Goal: Use online tool/utility: Utilize a website feature to perform a specific function

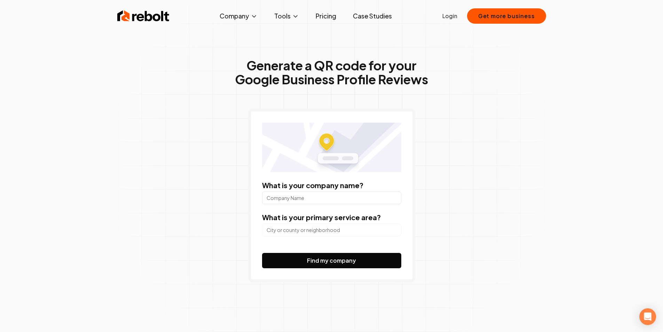
click at [308, 197] on input "What is your company name?" at bounding box center [331, 197] width 139 height 13
type input "pagepickup"
click at [262, 253] on button "Find my company" at bounding box center [331, 260] width 139 height 15
click at [299, 238] on form "What is your company name? pagepickup What is your primary service area? Find m…" at bounding box center [331, 224] width 139 height 88
click at [300, 229] on input "search" at bounding box center [331, 229] width 139 height 13
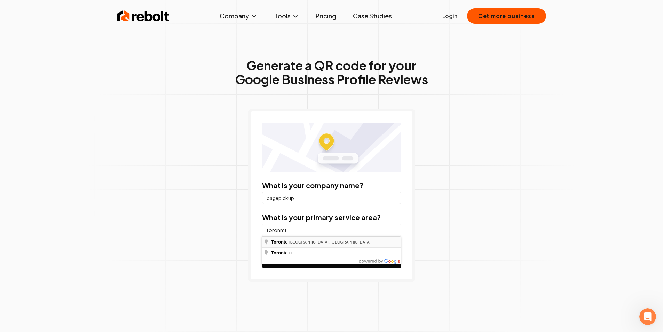
type input "[GEOGRAPHIC_DATA], [GEOGRAPHIC_DATA], [GEOGRAPHIC_DATA]"
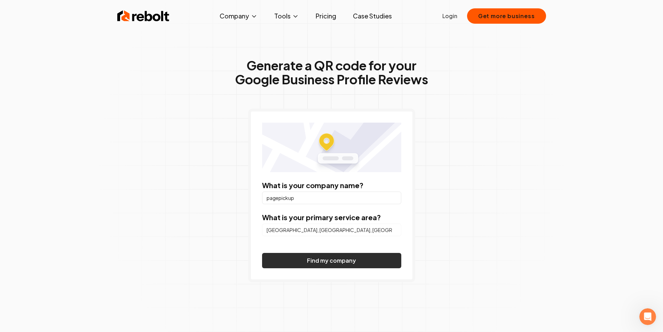
click at [332, 268] on button "Find my company" at bounding box center [331, 260] width 139 height 15
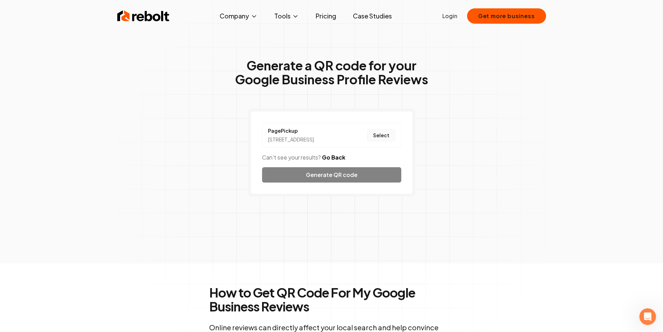
click at [380, 140] on button "Select" at bounding box center [381, 135] width 28 height 13
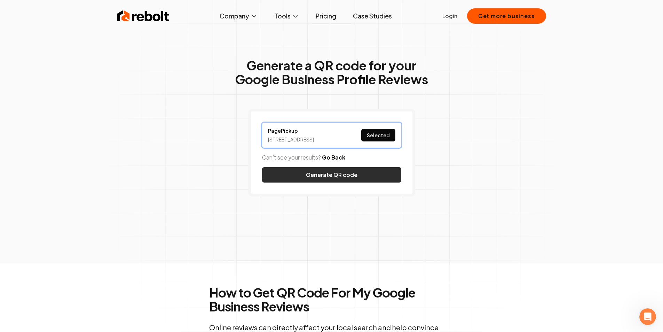
click at [359, 182] on button "Generate QR code" at bounding box center [331, 174] width 139 height 15
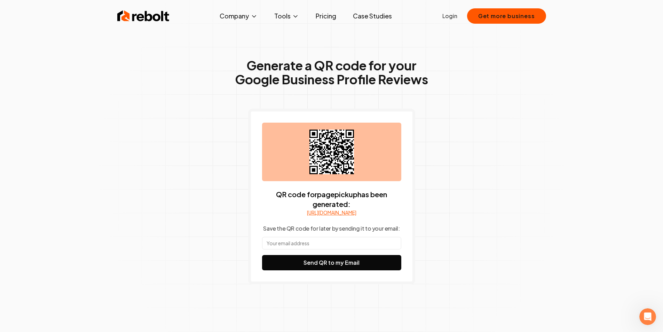
click at [312, 131] on icon at bounding box center [331, 151] width 45 height 45
drag, startPoint x: 332, startPoint y: 141, endPoint x: 281, endPoint y: 228, distance: 100.8
click at [281, 228] on div "QR code for pagepickup has been generated: [URL][DOMAIN_NAME] Save the QR code …" at bounding box center [331, 197] width 139 height 148
click at [315, 248] on input "text" at bounding box center [331, 243] width 139 height 13
type input "[EMAIL_ADDRESS][DOMAIN_NAME]"
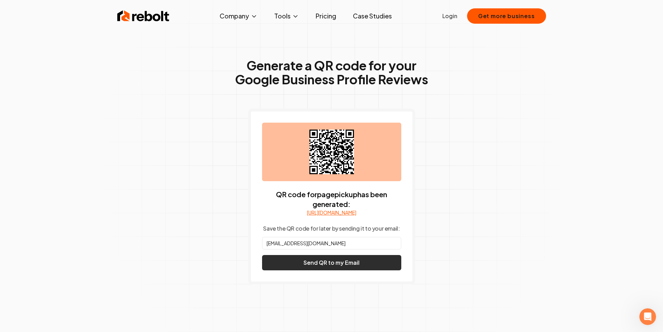
click at [348, 270] on button "Send QR to my Email" at bounding box center [331, 262] width 139 height 15
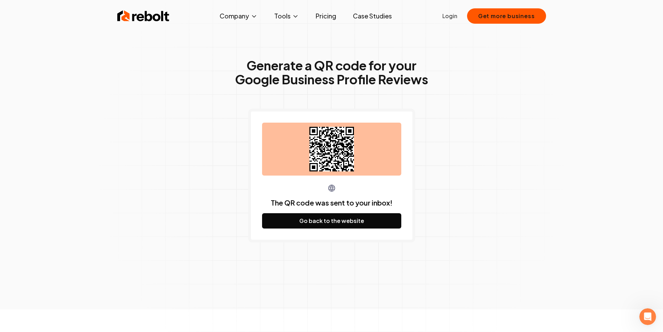
click at [329, 17] on link "Pricing" at bounding box center [326, 16] width 32 height 14
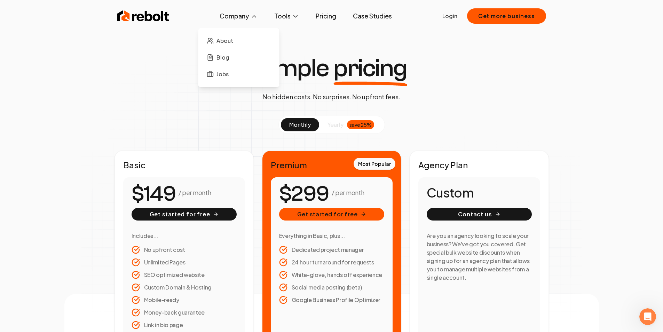
click at [243, 18] on button "Company" at bounding box center [238, 16] width 49 height 14
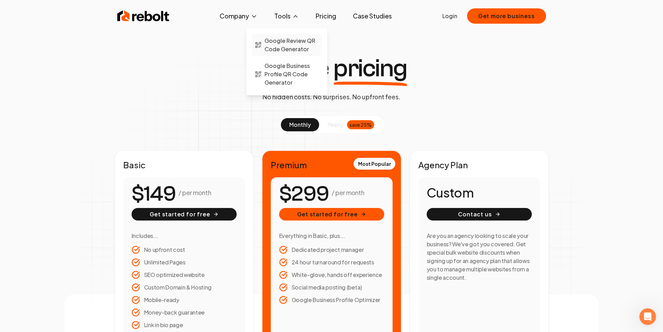
click at [287, 47] on span "Google Review QR Code Generator" at bounding box center [292, 45] width 54 height 17
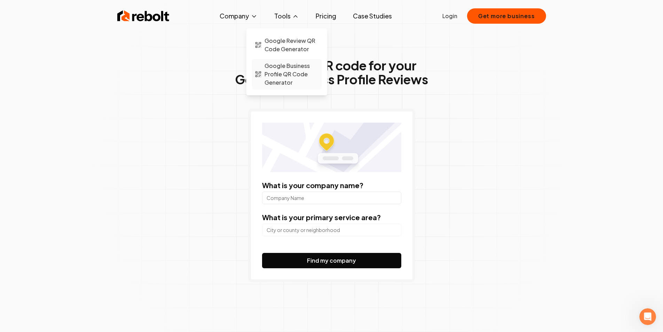
click at [295, 80] on span "Google Business Profile QR Code Generator" at bounding box center [292, 74] width 54 height 25
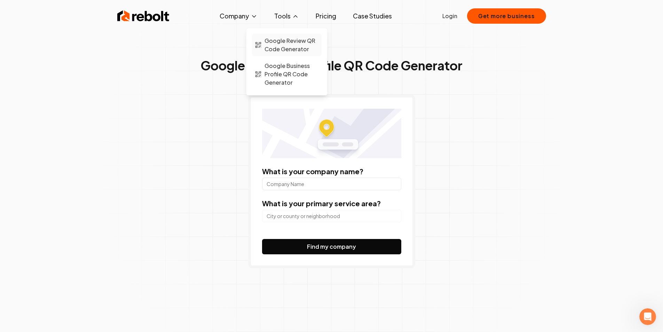
click at [290, 42] on span "Google Review QR Code Generator" at bounding box center [292, 45] width 54 height 17
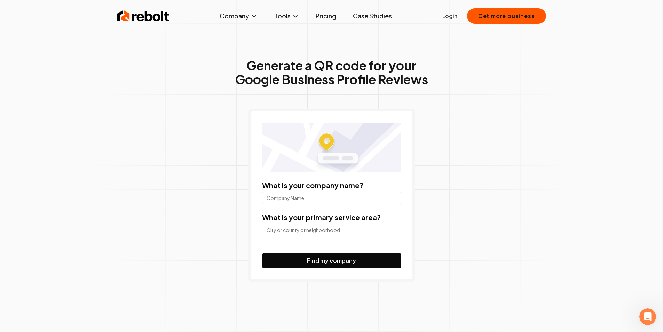
click at [329, 200] on input "What is your company name?" at bounding box center [331, 197] width 139 height 13
type input "pagepickup"
click at [315, 229] on input "search" at bounding box center [331, 229] width 139 height 13
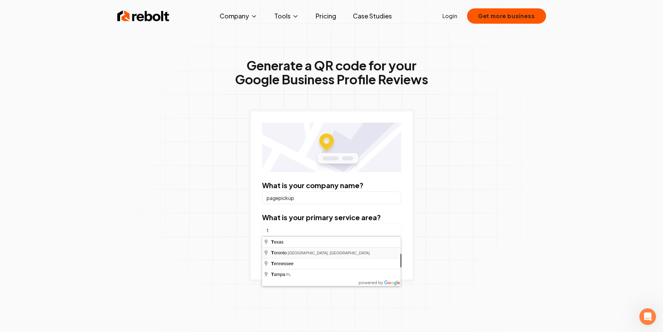
type input "[GEOGRAPHIC_DATA], [GEOGRAPHIC_DATA], [GEOGRAPHIC_DATA]"
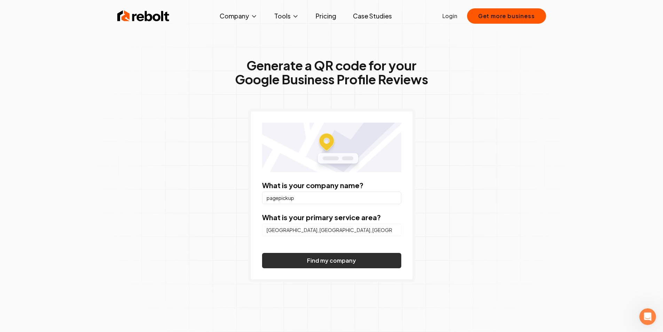
click at [310, 263] on button "Find my company" at bounding box center [331, 260] width 139 height 15
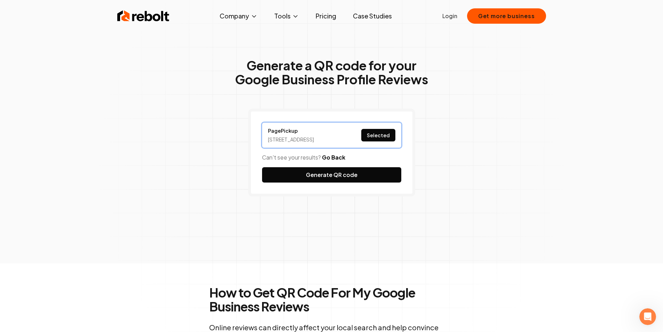
click at [378, 139] on button "Selected" at bounding box center [378, 135] width 34 height 13
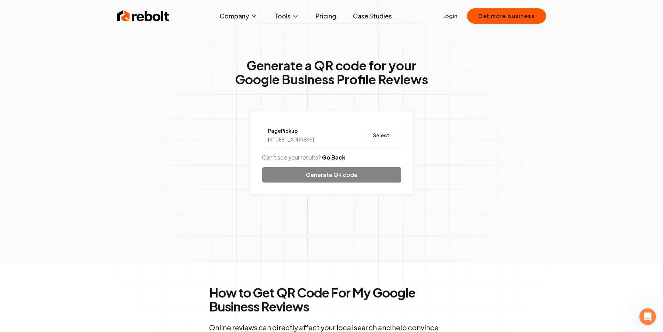
click at [348, 178] on div "PagePickup [STREET_ADDRESS] Select Can't see your results? Go Back Generate QR …" at bounding box center [331, 153] width 167 height 88
